Goal: Transaction & Acquisition: Obtain resource

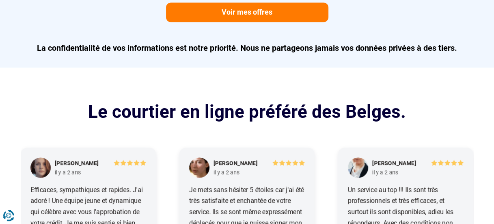
scroll to position [893, 0]
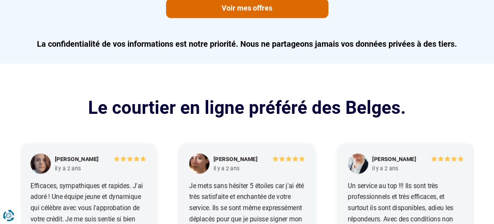
click at [261, 18] on link "Voir mes offres" at bounding box center [247, 7] width 162 height 19
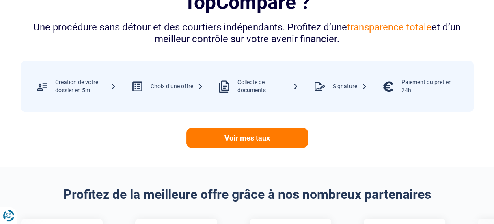
scroll to position [325, 0]
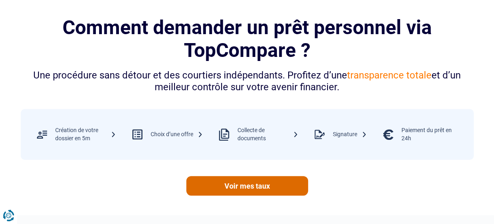
click at [253, 195] on link "Voir mes taux" at bounding box center [247, 185] width 122 height 19
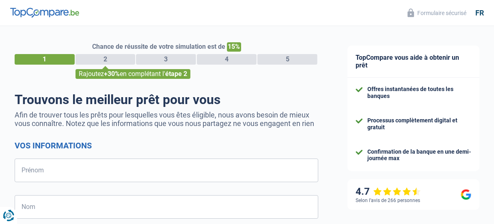
select select "32"
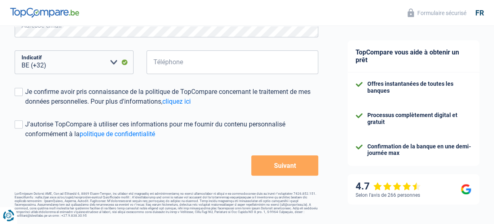
scroll to position [280, 0]
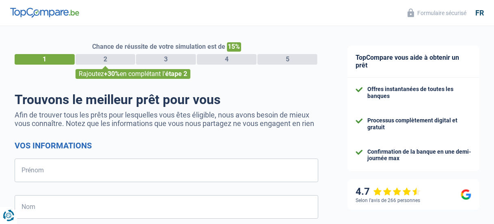
select select "32"
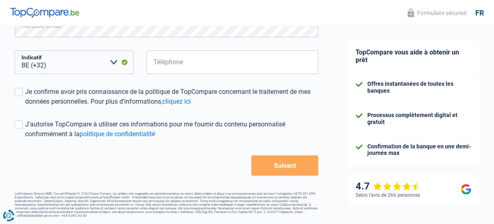
scroll to position [280, 0]
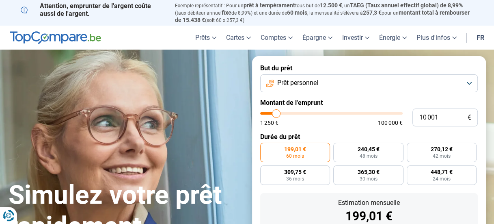
type input "32 750"
type input "32750"
type input "32 500"
type input "32500"
type input "32 000"
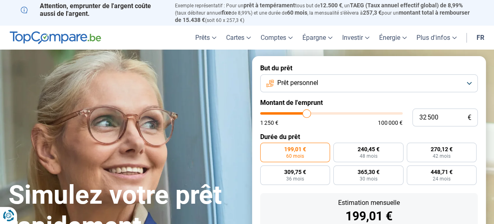
type input "32000"
type input "31 250"
type input "31250"
type input "30 250"
type input "30250"
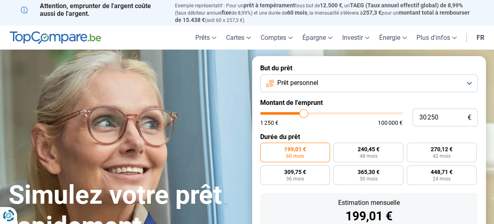
type input "29 500"
type input "29500"
type input "29 000"
type input "29000"
type input "28 000"
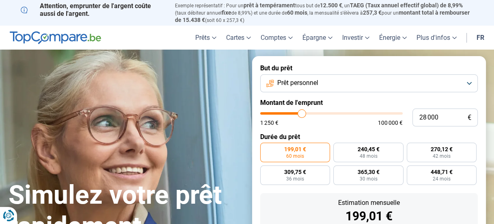
type input "28000"
type input "27 500"
type input "27500"
type input "26 750"
type input "26750"
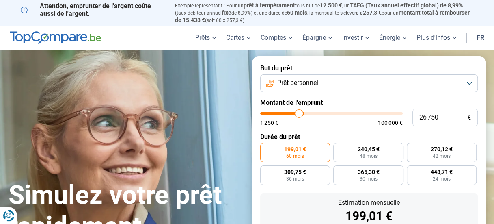
type input "26 500"
type input "26500"
type input "25 750"
type input "25750"
type input "25 250"
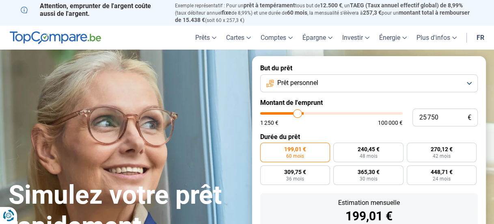
type input "25250"
type input "24 500"
type input "24500"
type input "24 250"
type input "24250"
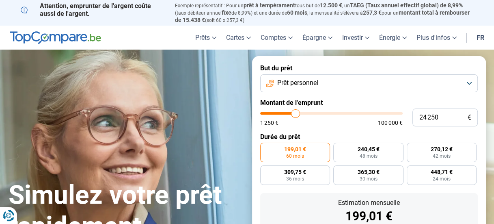
type input "23 250"
type input "23250"
type input "22 750"
type input "22750"
type input "22 250"
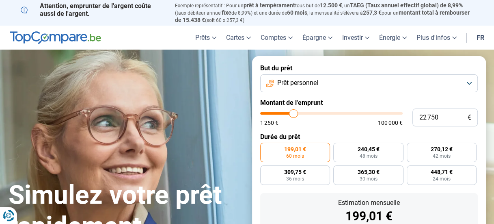
type input "22250"
type input "21 250"
drag, startPoint x: 307, startPoint y: 122, endPoint x: 292, endPoint y: 119, distance: 15.8
type input "21250"
click at [292, 114] on input "range" at bounding box center [331, 113] width 142 height 2
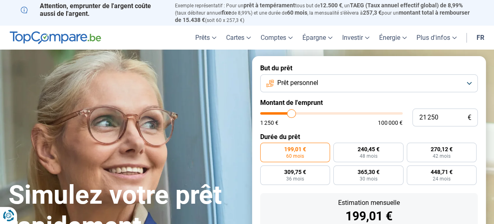
radio input "false"
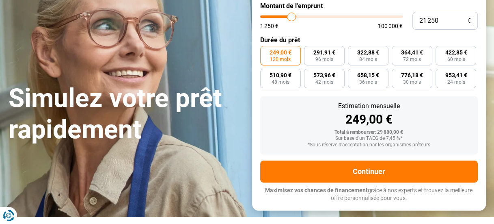
click at [446, 121] on form "But du prêt Prêt personnel Montant de l'emprunt 21 250 € 1 250 € 100 000 € Duré…" at bounding box center [369, 84] width 234 height 250
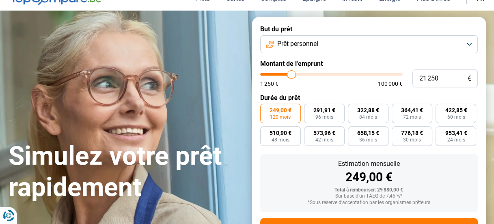
scroll to position [17, 0]
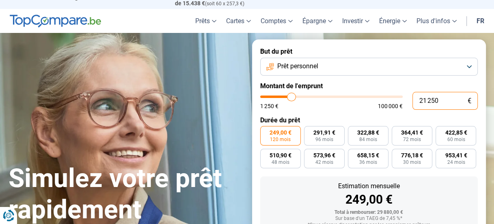
click at [371, 110] on div "21 250 € 1 250 € 100 000 €" at bounding box center [369, 101] width 218 height 18
type input "9"
type input "1250"
type input "90"
type input "1250"
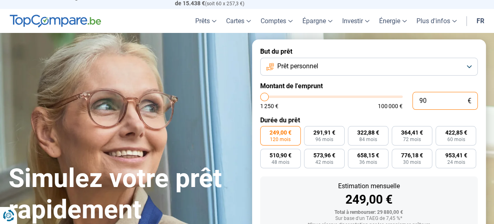
type input "900"
type input "1250"
type input "9 000"
type input "9000"
radio input "true"
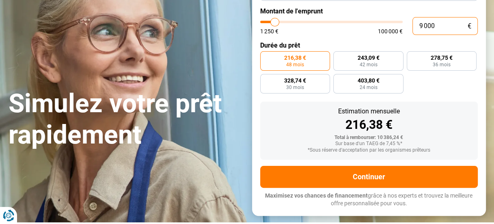
scroll to position [98, 0]
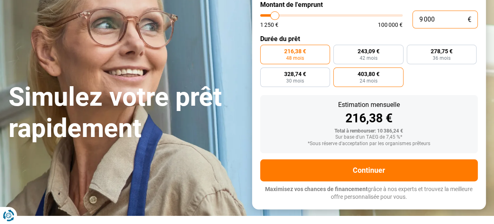
type input "9 000"
click at [379, 87] on label "403,80 € 24 mois" at bounding box center [368, 76] width 70 height 19
click at [339, 73] on input "403,80 € 24 mois" at bounding box center [335, 69] width 5 height 5
radio input "true"
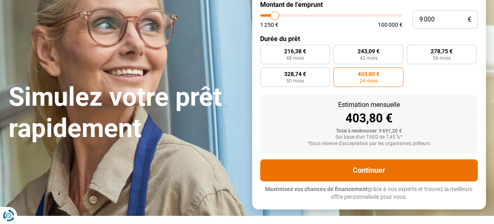
click at [370, 181] on button "Continuer" at bounding box center [369, 170] width 218 height 22
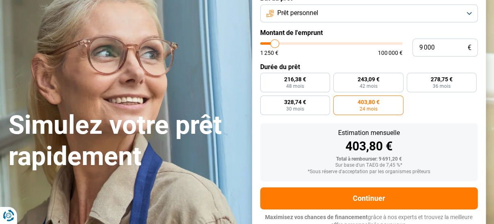
scroll to position [57, 0]
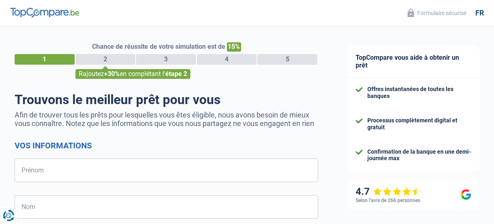
select select "32"
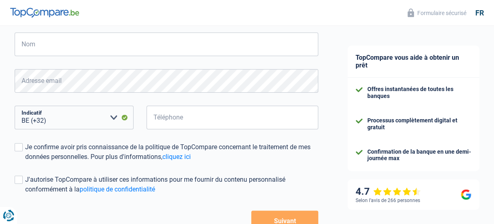
scroll to position [280, 0]
